Goal: Obtain resource: Download file/media

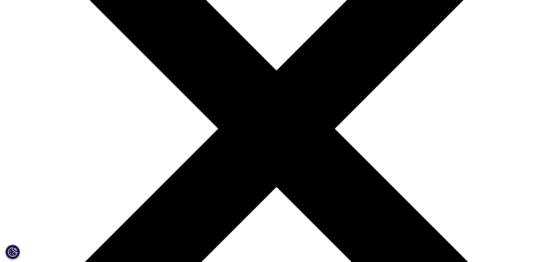
scroll to position [63, 340]
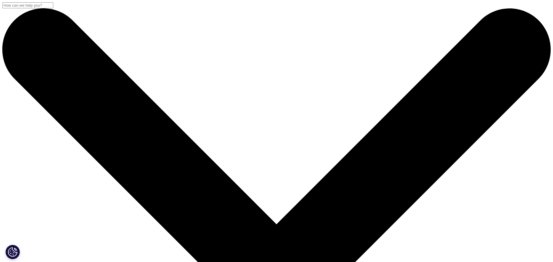
drag, startPoint x: 394, startPoint y: 169, endPoint x: 393, endPoint y: 158, distance: 10.7
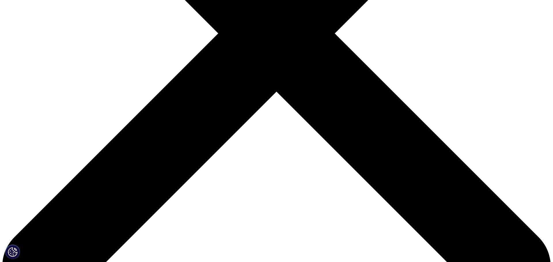
scroll to position [250, 0]
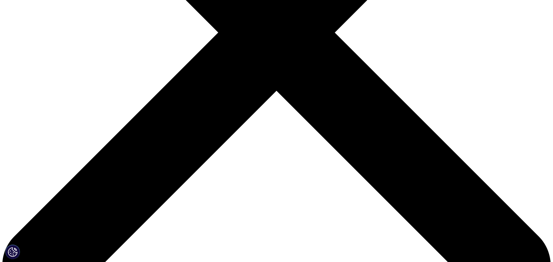
type input "Conor"
type input "Matthews"
type input "conor@bepossible.co.uk"
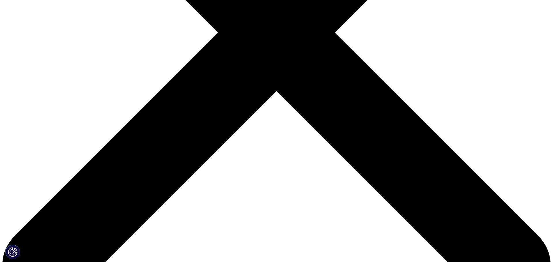
type input "Associate Consultant"
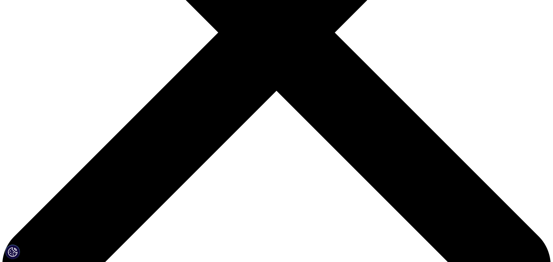
type input "BePossible"
select select "[GEOGRAPHIC_DATA]"
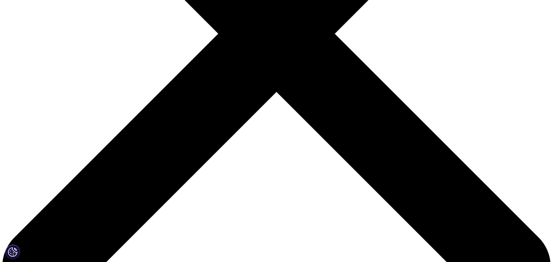
scroll to position [249, 0]
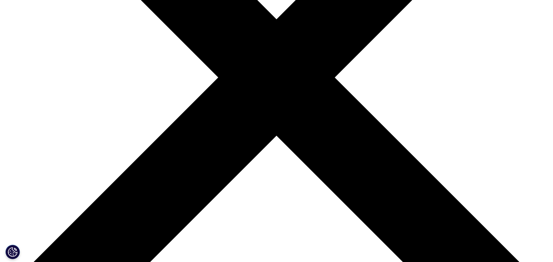
scroll to position [373, 0]
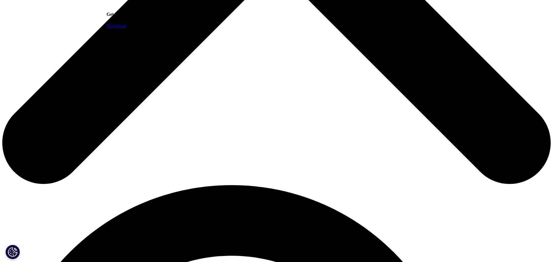
click at [126, 28] on link "Download" at bounding box center [116, 25] width 19 height 5
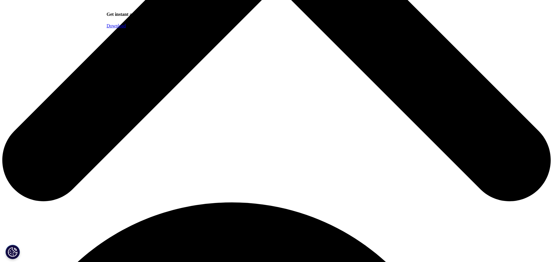
scroll to position [357, 0]
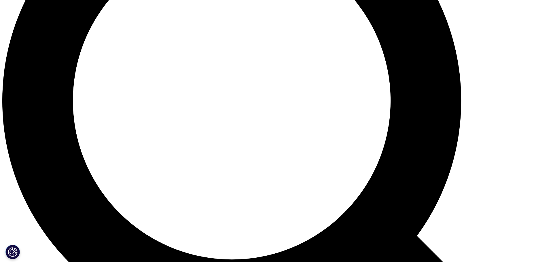
scroll to position [691, 0]
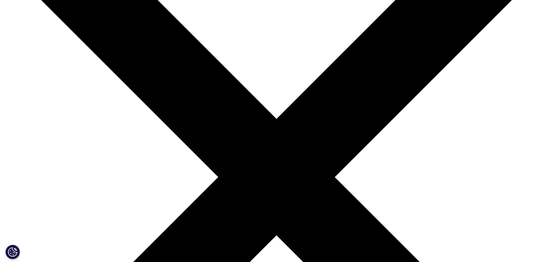
scroll to position [107, 0]
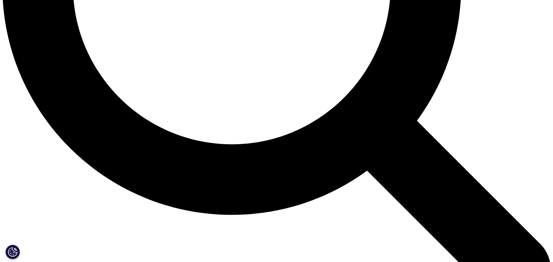
scroll to position [803, 0]
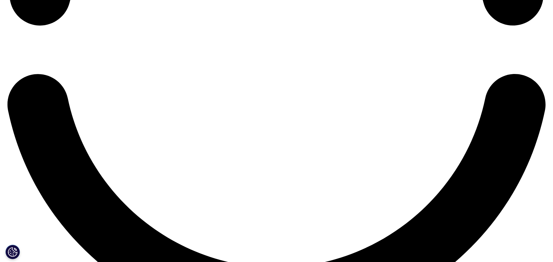
scroll to position [1337, 0]
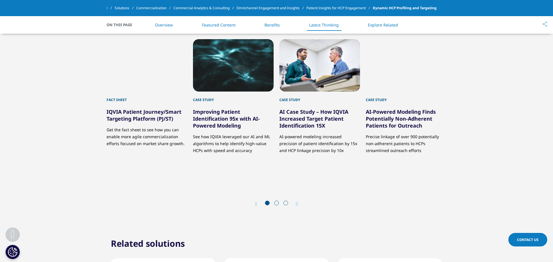
click at [276, 206] on span at bounding box center [276, 203] width 5 height 5
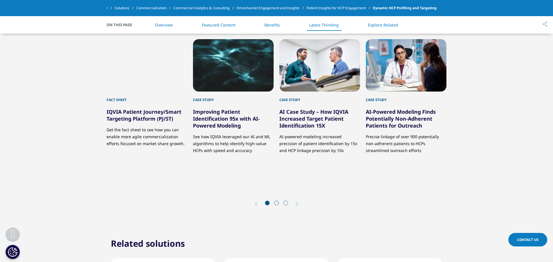
click at [295, 207] on div "Next" at bounding box center [294, 203] width 7 height 5
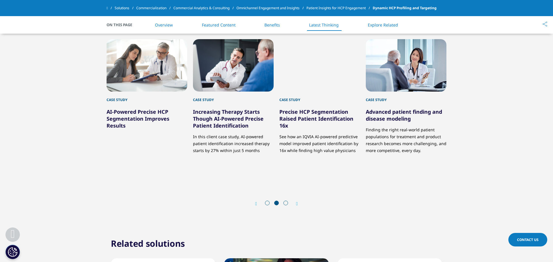
click at [297, 206] on icon "Next slide" at bounding box center [297, 204] width 2 height 5
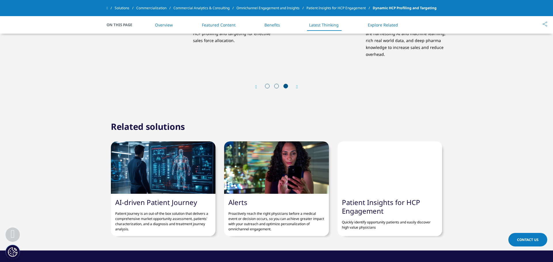
scroll to position [1455, 0]
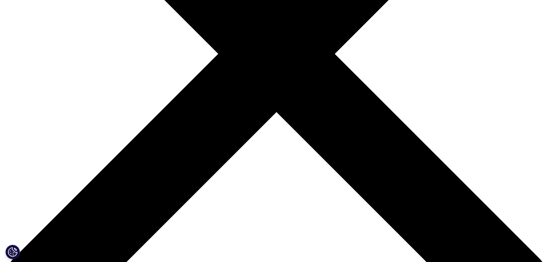
scroll to position [231, 0]
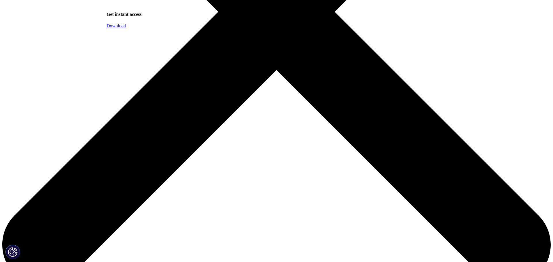
scroll to position [286, 0]
